Goal: Task Accomplishment & Management: Complete application form

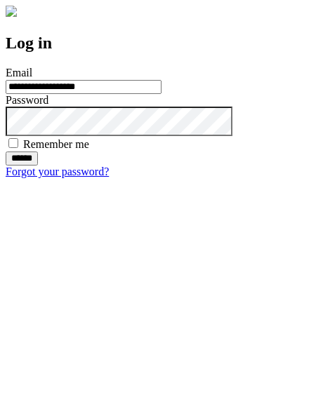
type input "**********"
click at [38, 166] on input "******" at bounding box center [22, 159] width 32 height 14
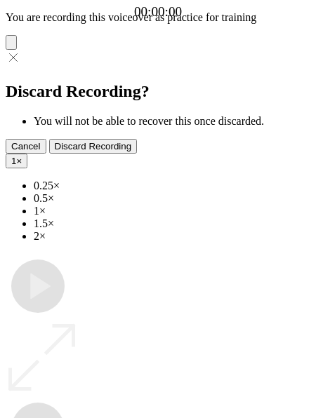
type input "**********"
